Goal: Transaction & Acquisition: Purchase product/service

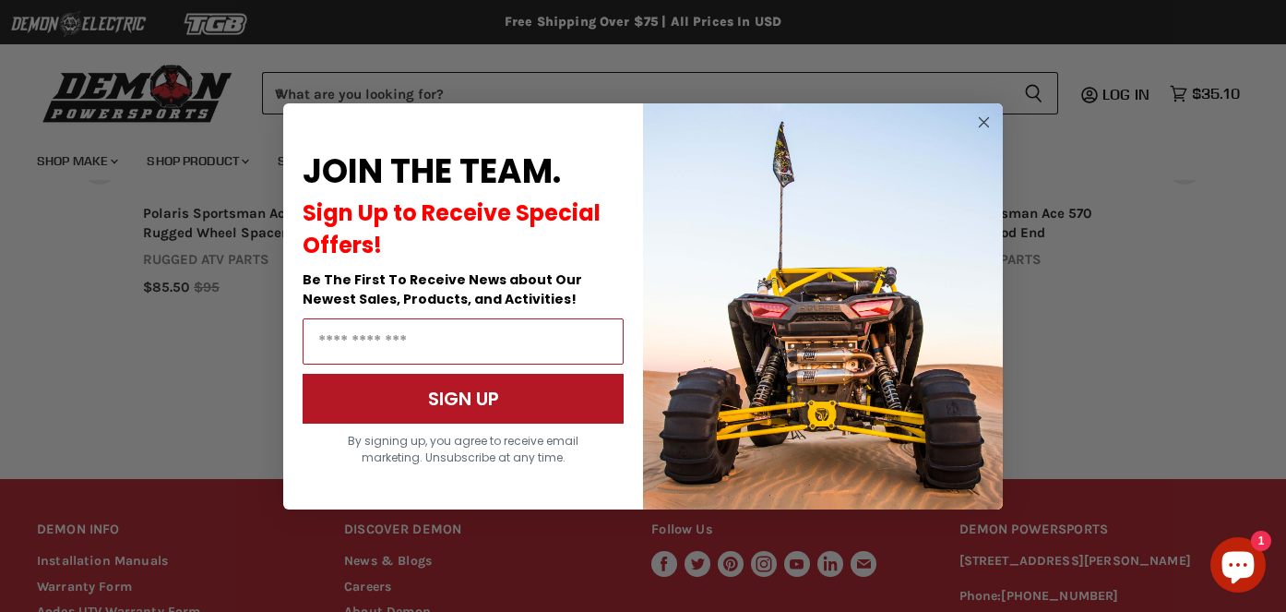
scroll to position [1469, 0]
